Goal: Use online tool/utility: Utilize a website feature to perform a specific function

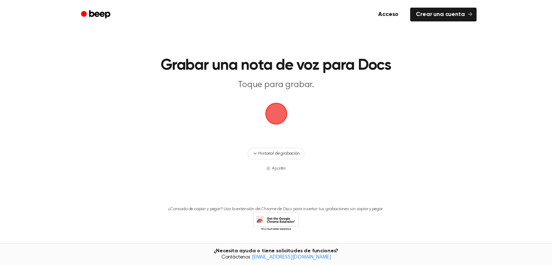
click at [278, 115] on span "button" at bounding box center [276, 113] width 20 height 20
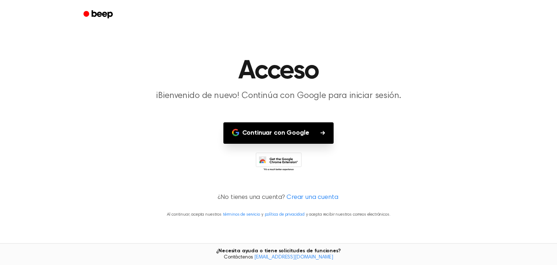
click at [281, 127] on button "Continuar con Google" at bounding box center [278, 132] width 111 height 21
click at [293, 136] on font "Continuar con Google" at bounding box center [275, 132] width 67 height 7
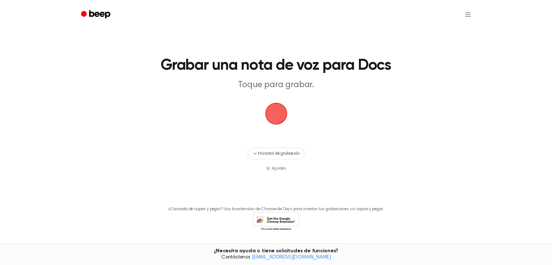
click at [275, 112] on span "button" at bounding box center [276, 113] width 20 height 20
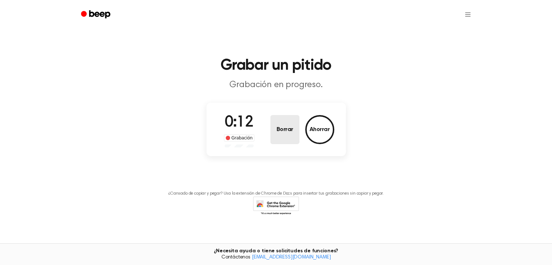
click at [280, 127] on font "Borrar" at bounding box center [284, 130] width 17 height 6
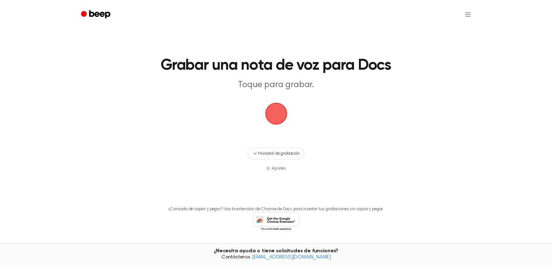
click at [273, 110] on span "button" at bounding box center [276, 113] width 20 height 20
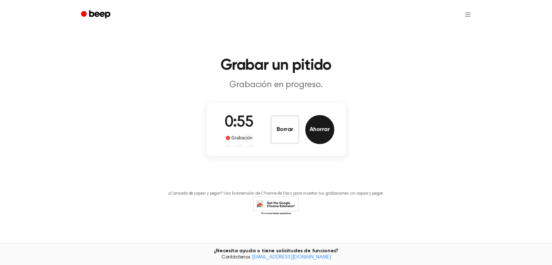
click at [322, 132] on font "Ahorrar" at bounding box center [319, 130] width 20 height 6
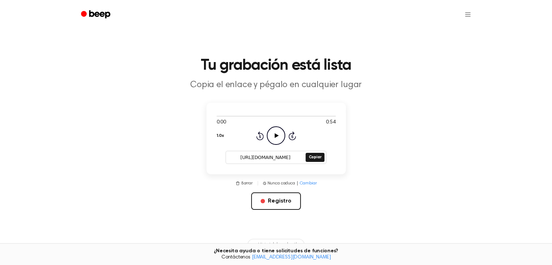
drag, startPoint x: 238, startPoint y: 157, endPoint x: 295, endPoint y: 156, distance: 57.0
click at [295, 156] on input "[URL][DOMAIN_NAME]" at bounding box center [265, 157] width 78 height 10
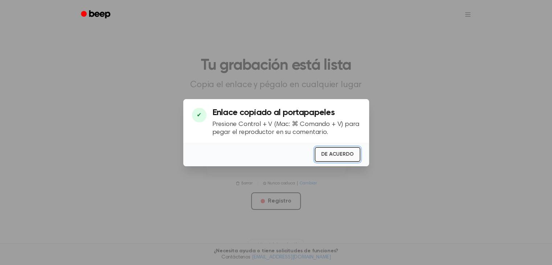
click at [348, 153] on font "DE ACUERDO" at bounding box center [337, 154] width 32 height 5
